Goal: Ask a question: Seek information or help from site administrators or community

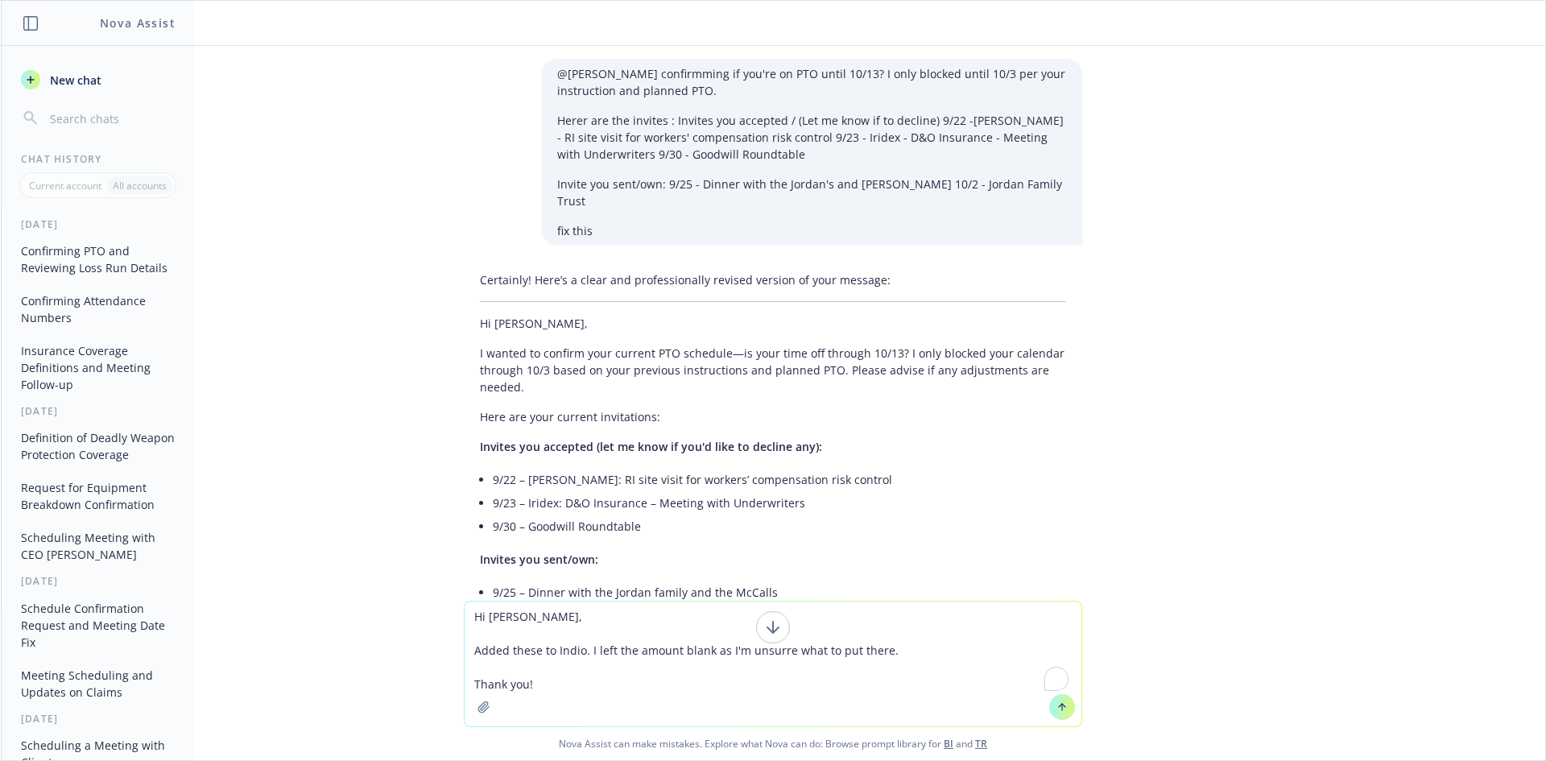
scroll to position [7366, 0]
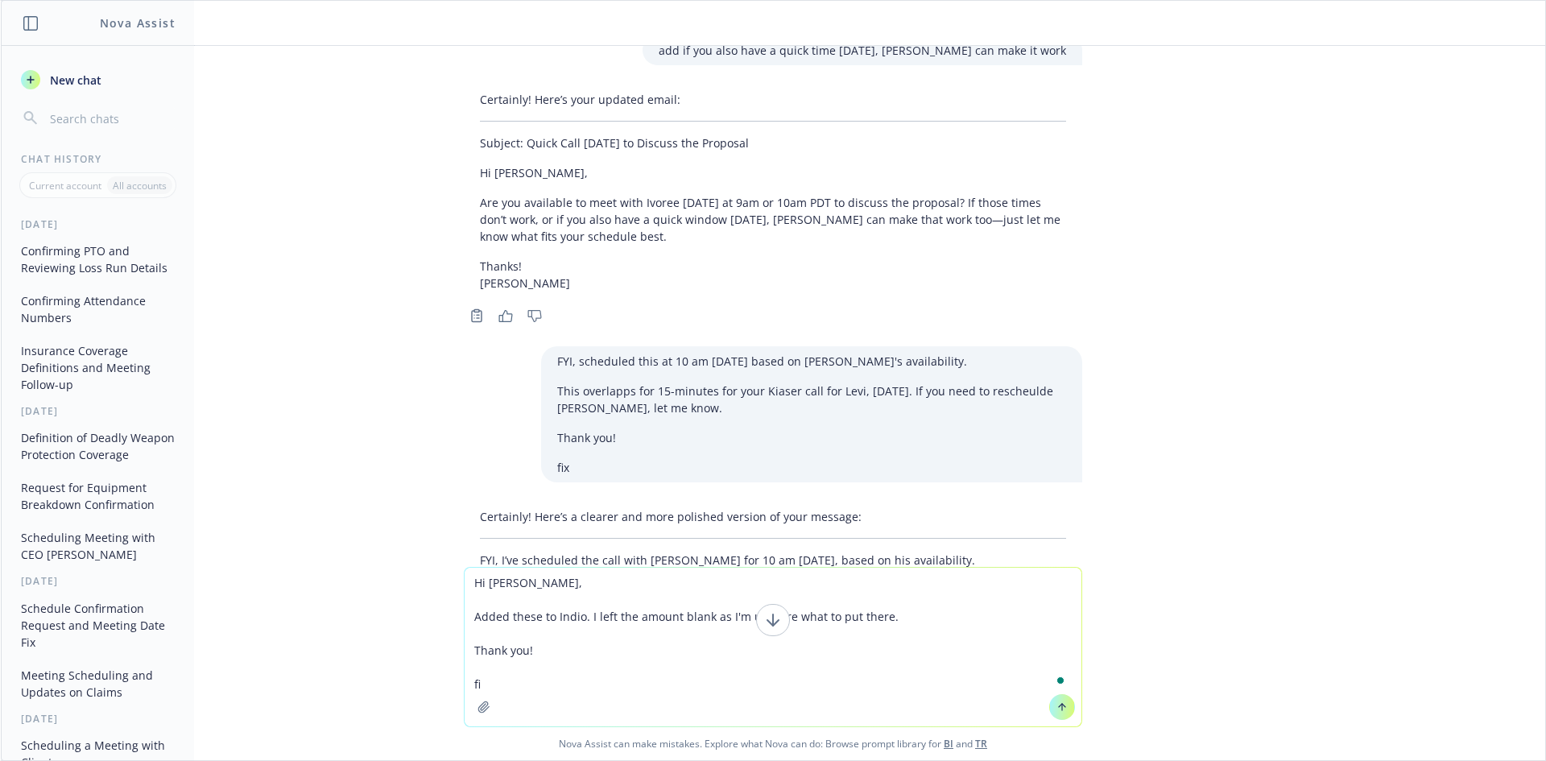
type textarea "Hi [PERSON_NAME], Added these to Indio. I left the amount blank as I'm unsurre …"
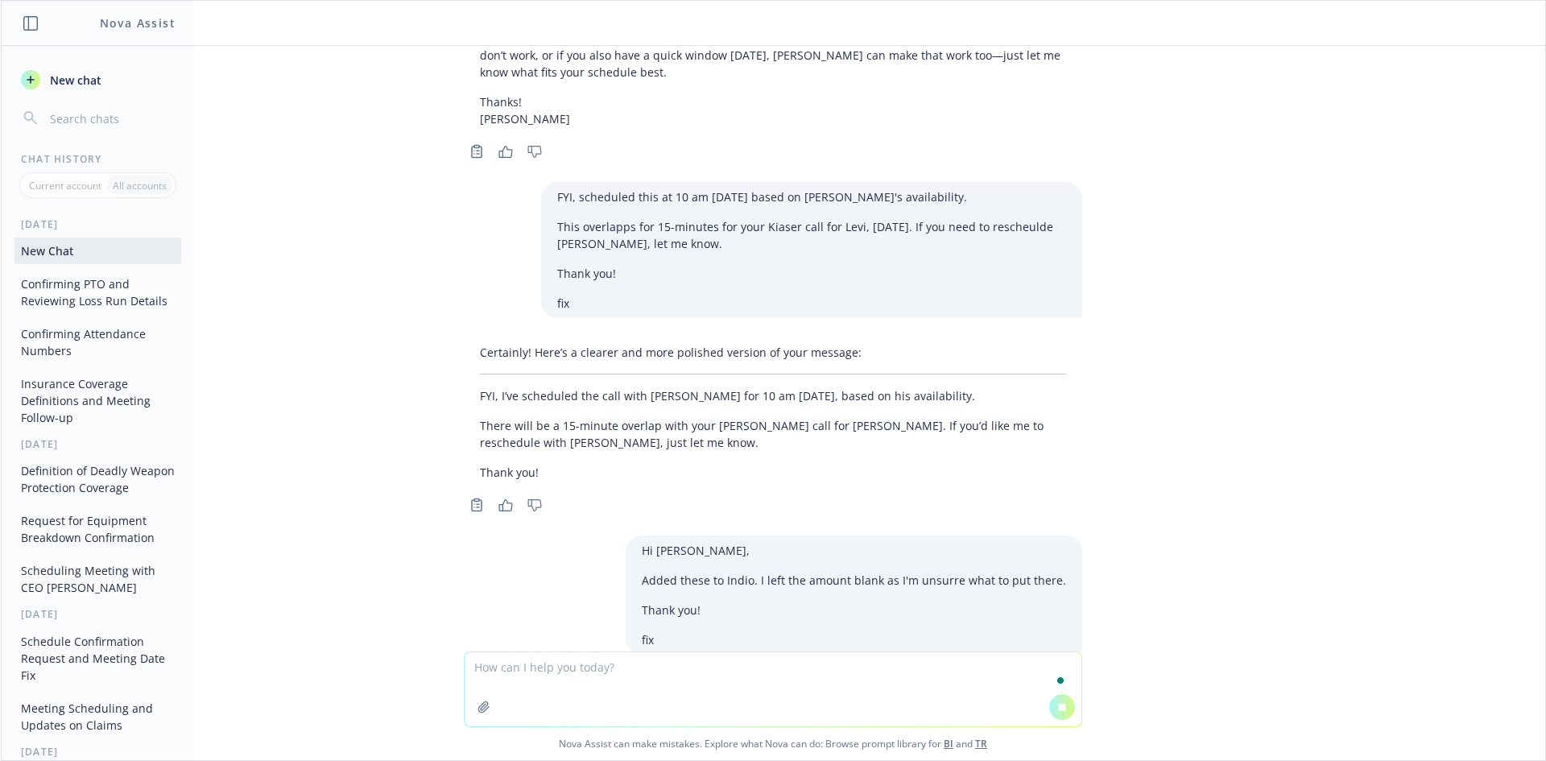
scroll to position [6970, 0]
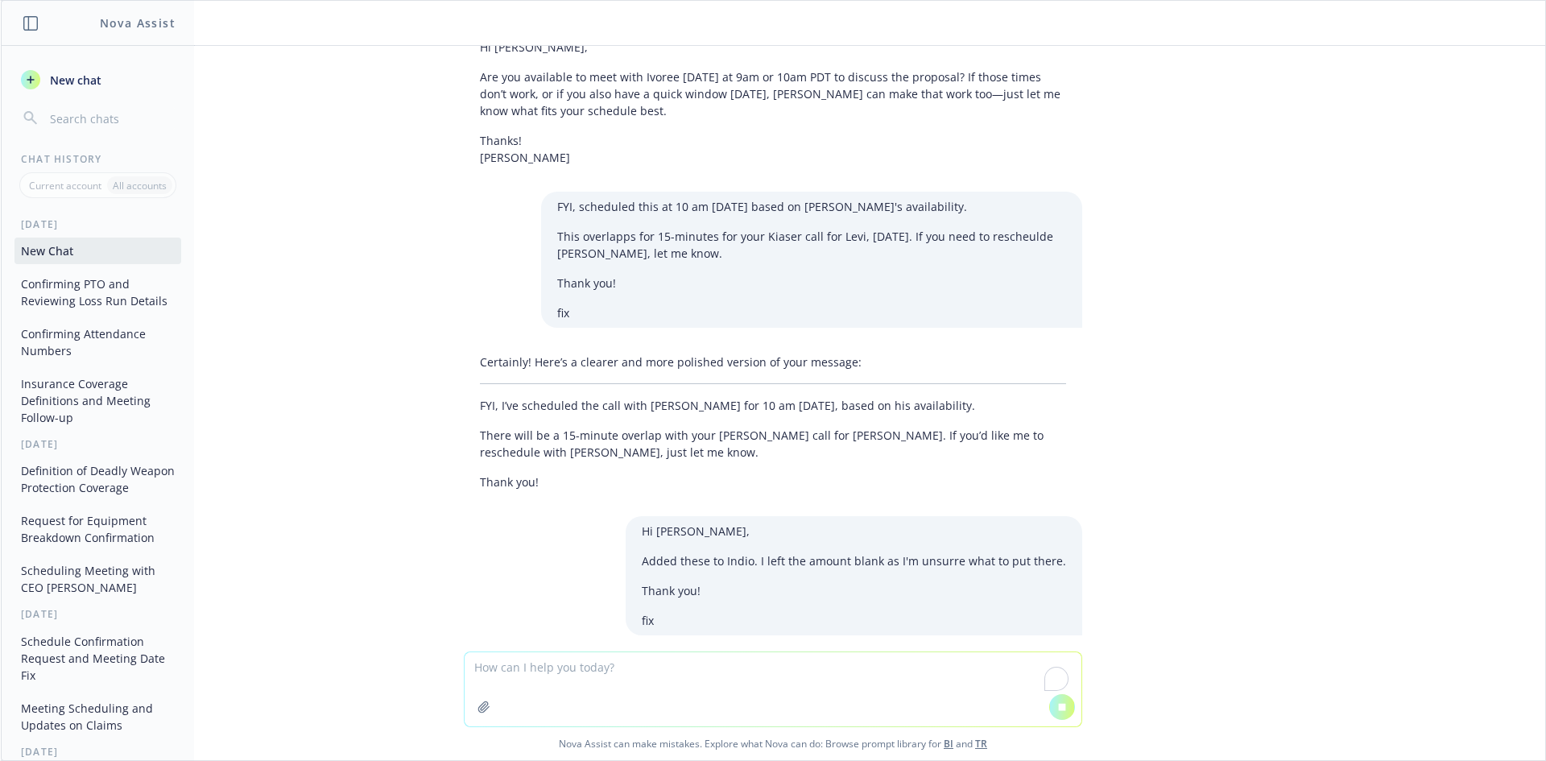
click at [755, 593] on div "@[PERSON_NAME] confirmming if you're on PTO until 10/13? I only blocked until 1…" at bounding box center [773, 349] width 1545 height 606
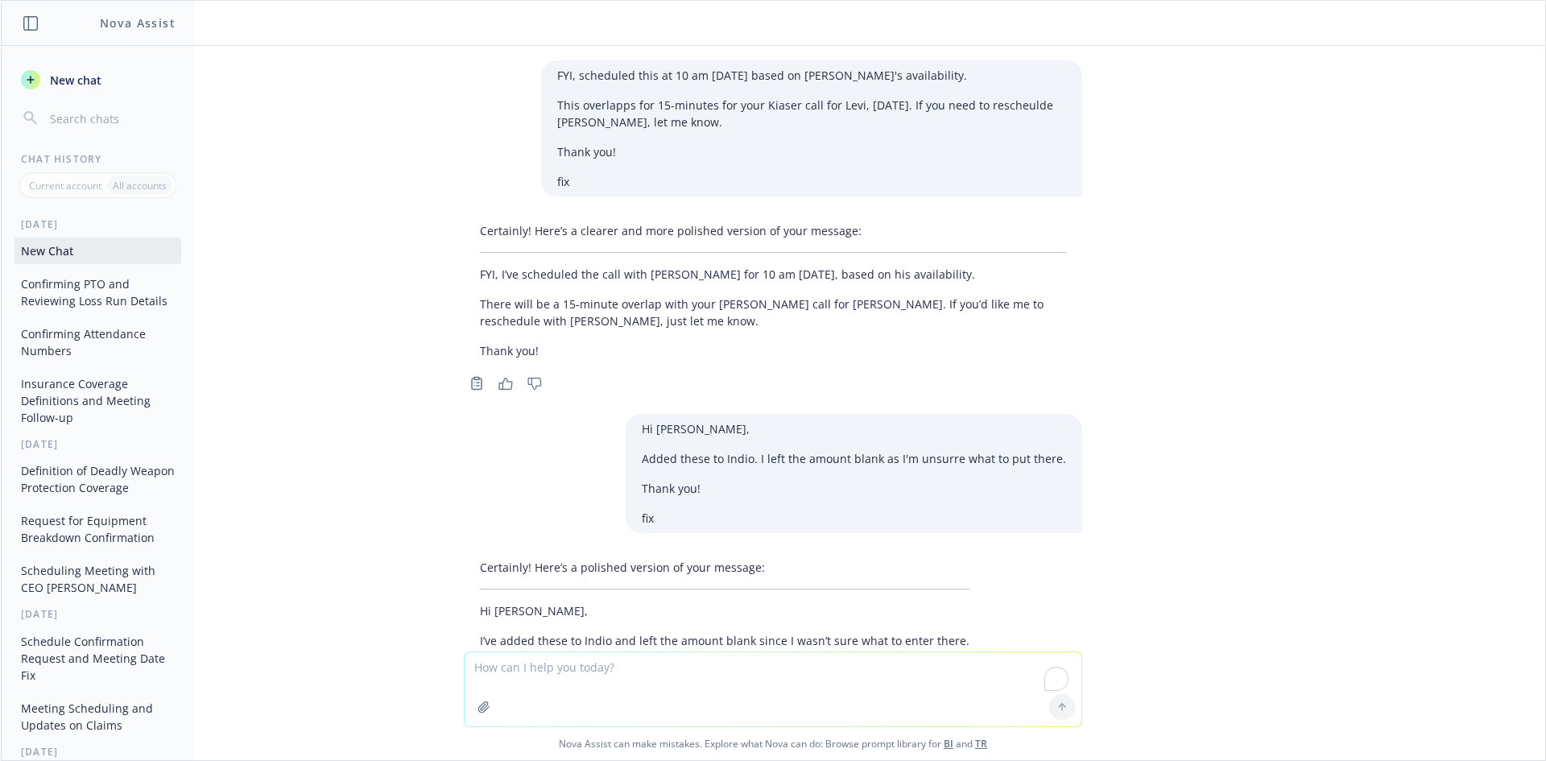
scroll to position [7686, 0]
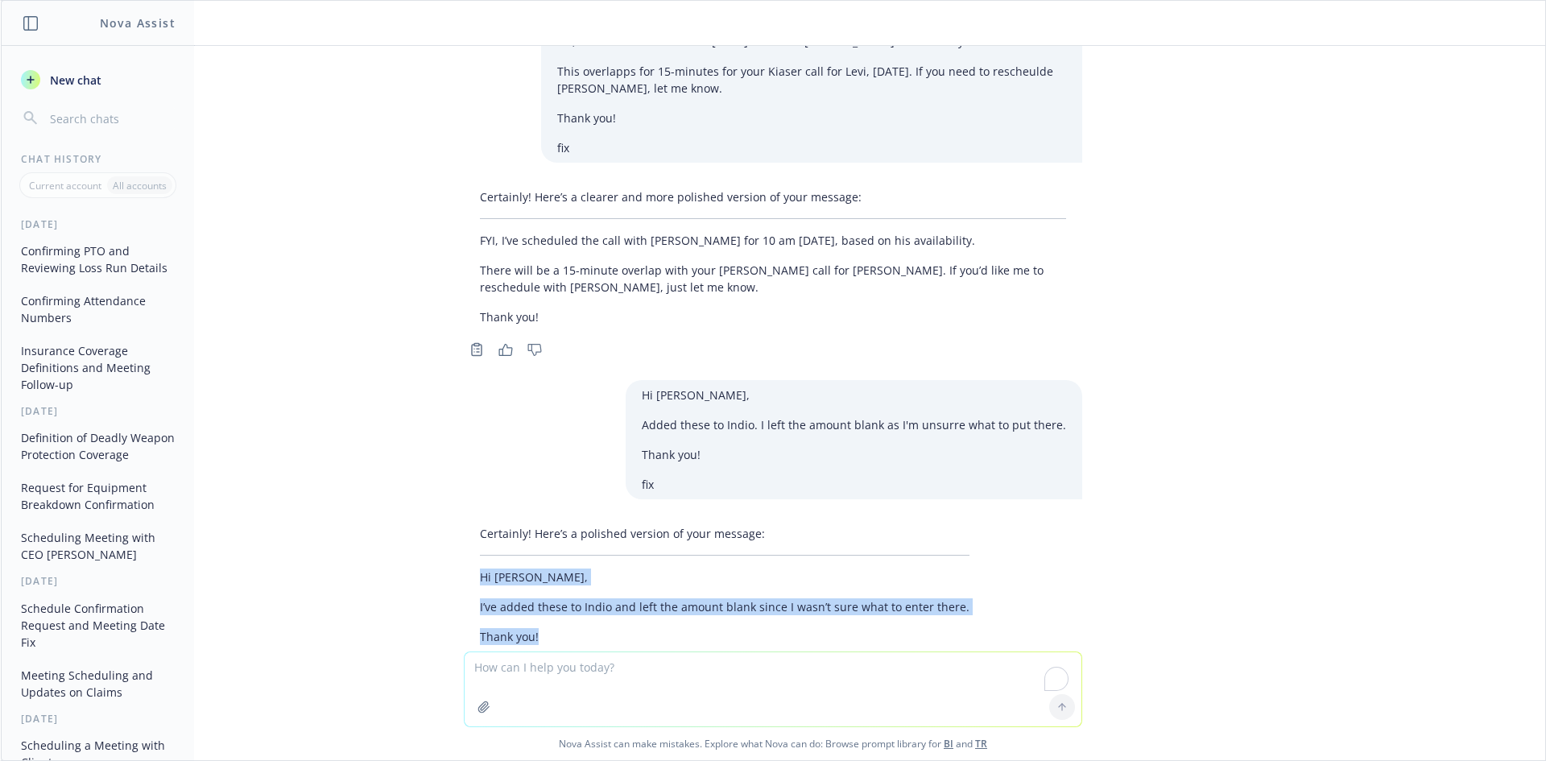
drag, startPoint x: 533, startPoint y: 569, endPoint x: 420, endPoint y: 503, distance: 130.7
click at [420, 503] on div "@[PERSON_NAME] confirmming if you're on PTO until 10/13? I only blocked until 1…" at bounding box center [773, 349] width 1545 height 606
click at [647, 598] on p "I’ve added these to Indio and left the amount blank since I wasn’t sure what to…" at bounding box center [725, 606] width 490 height 17
drag, startPoint x: 502, startPoint y: 555, endPoint x: 461, endPoint y: 517, distance: 55.3
click at [464, 519] on div "Certainly! Here’s a polished version of your message: Hi [PERSON_NAME], I’ve ad…" at bounding box center [725, 585] width 522 height 133
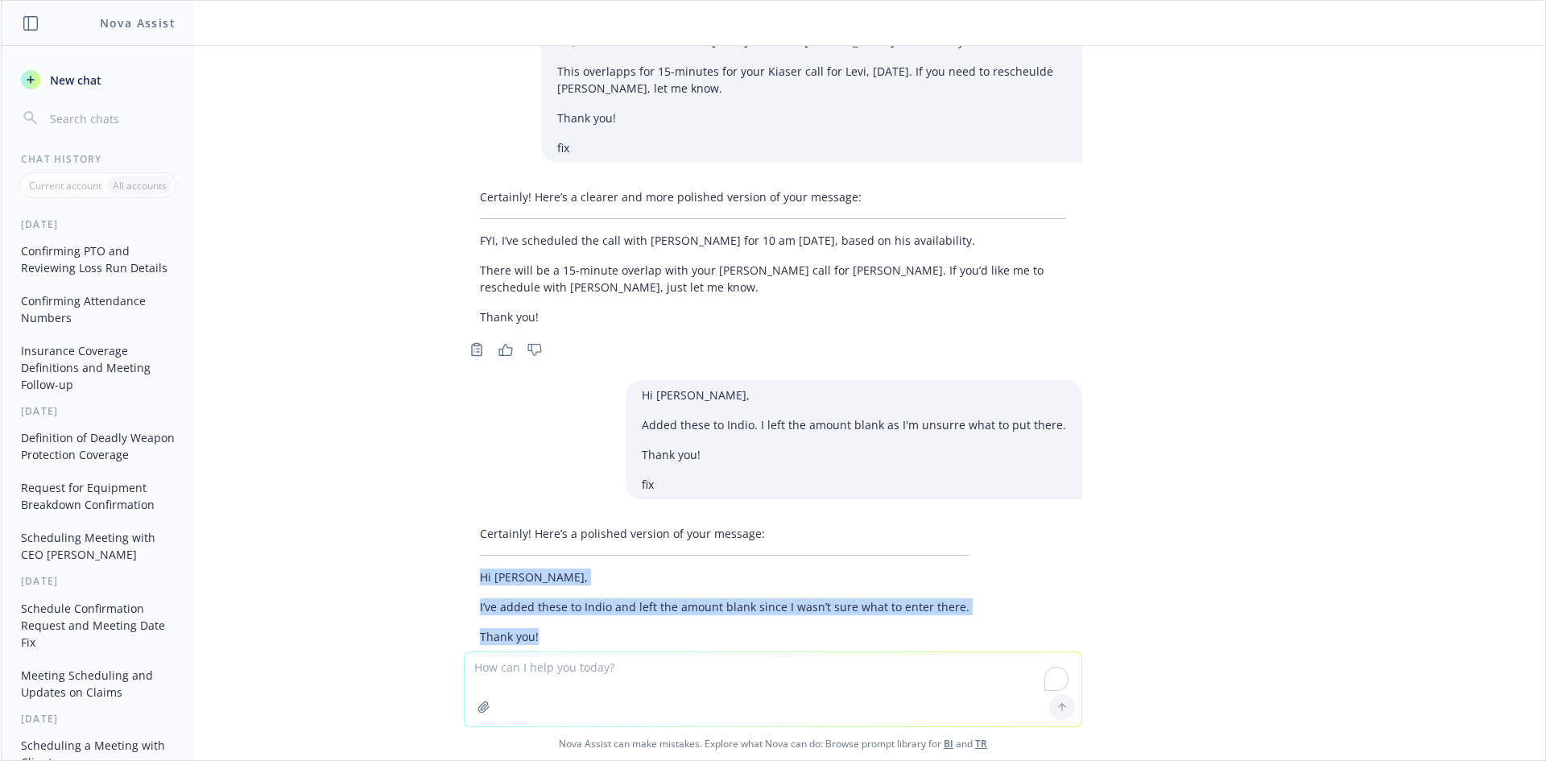
click at [697, 598] on p "I’ve added these to Indio and left the amount blank since I wasn’t sure what to…" at bounding box center [725, 606] width 490 height 17
drag, startPoint x: 607, startPoint y: 556, endPoint x: 472, endPoint y: 517, distance: 140.9
click at [472, 519] on div "Certainly! Here’s a polished version of your message: Hi [PERSON_NAME], I’ve ad…" at bounding box center [725, 585] width 522 height 133
copy div "Hi [PERSON_NAME], I’ve added these to Indio and left the amount blank since I w…"
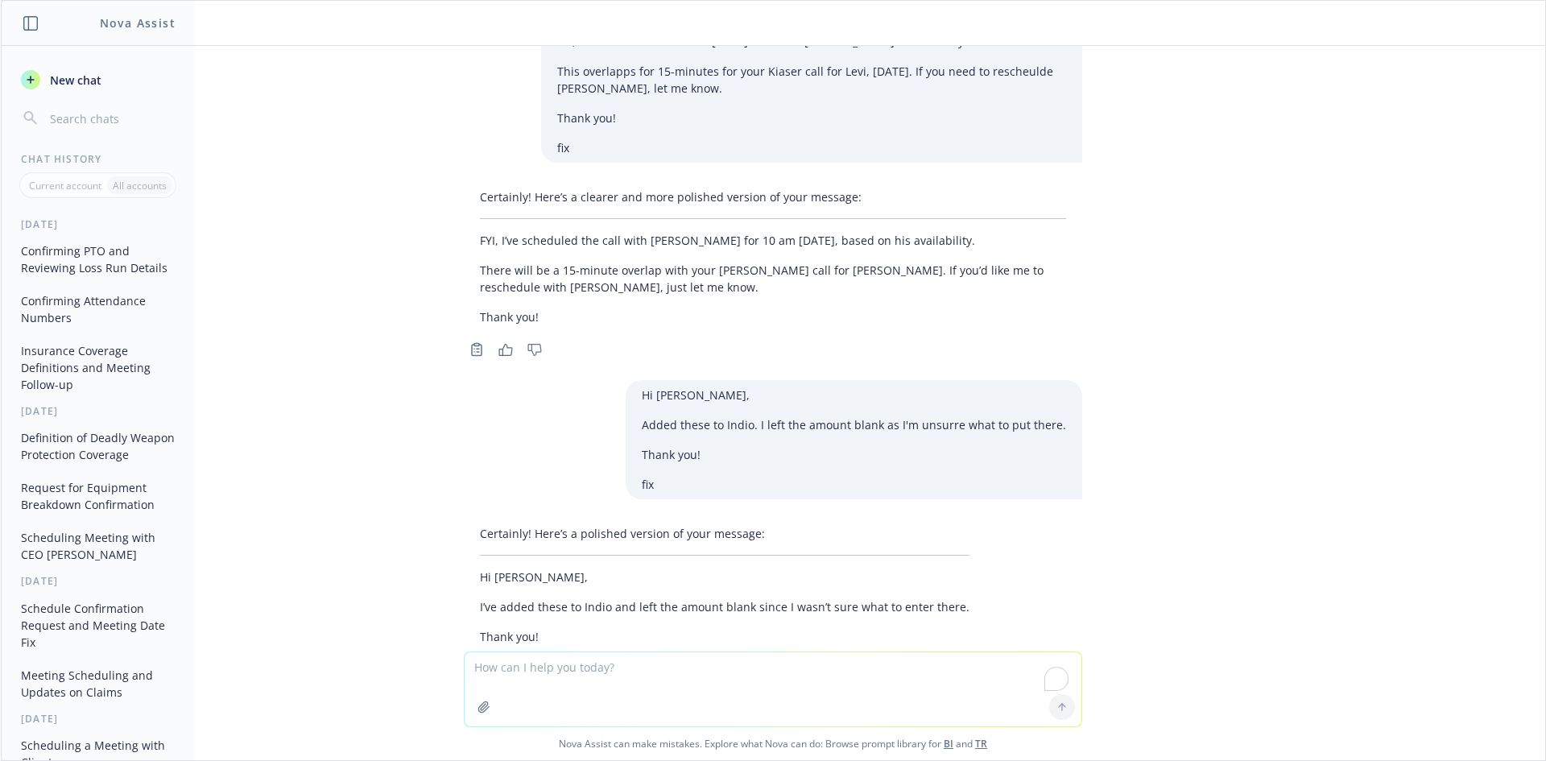
click at [706, 668] on textarea "To enrich screen reader interactions, please activate Accessibility in Grammarl…" at bounding box center [773, 689] width 617 height 74
type textarea "is deadly weapon protection and workplace violence the same"
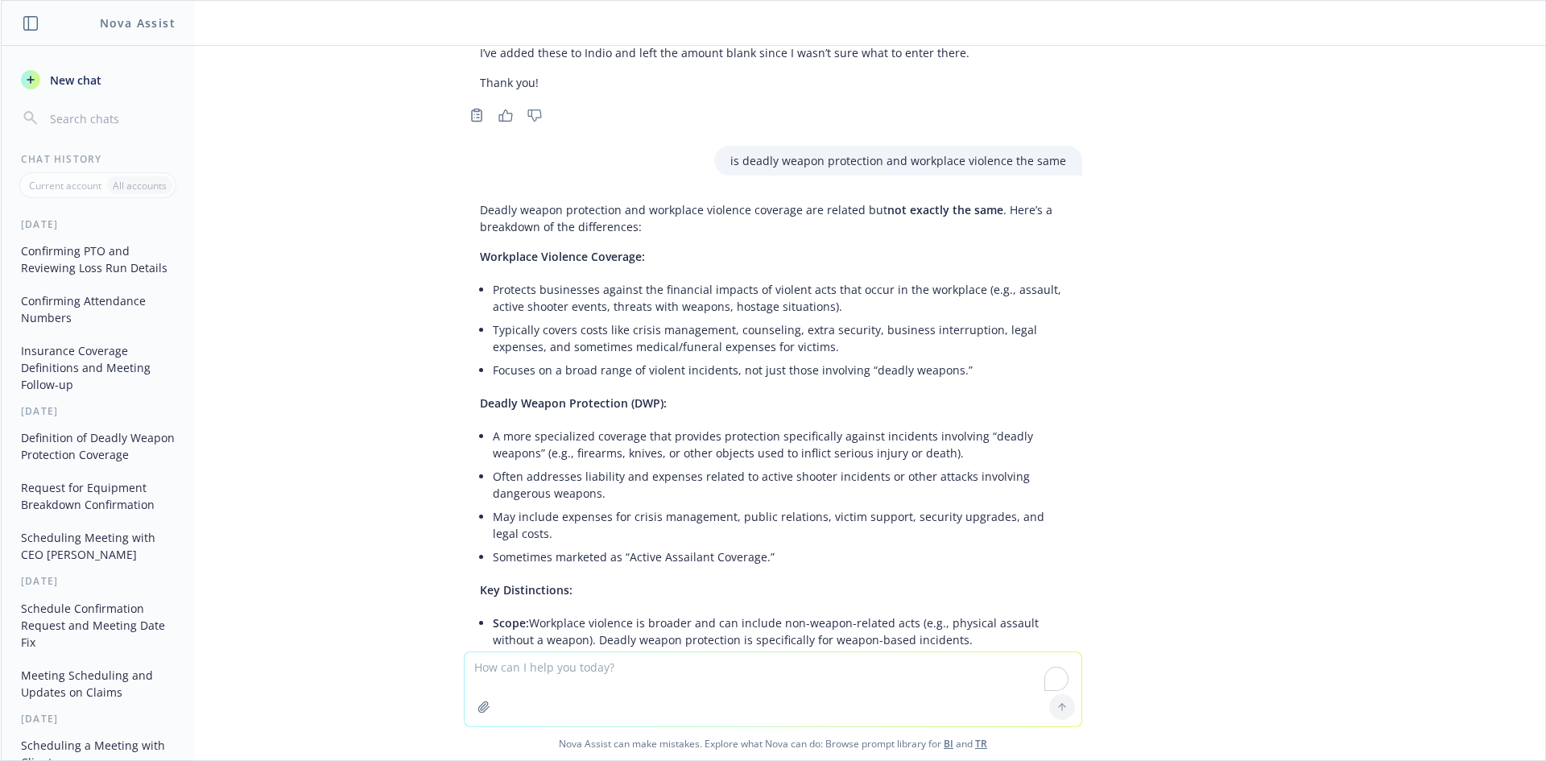
scroll to position [8214, 0]
